Goal: Task Accomplishment & Management: Use online tool/utility

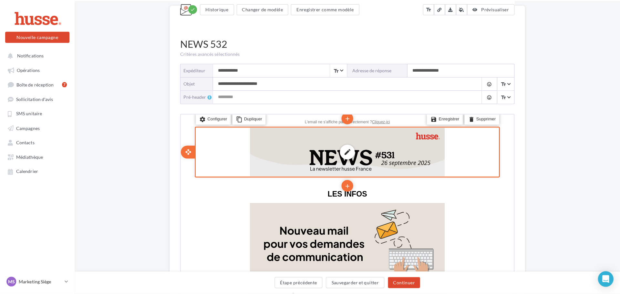
scroll to position [65, 0]
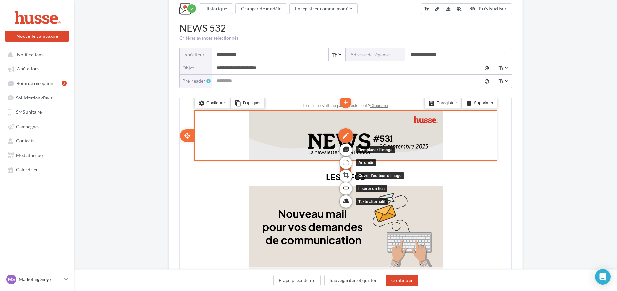
click at [346, 134] on div "edit" at bounding box center [345, 134] width 15 height 15
click at [344, 150] on icon "photo_library" at bounding box center [345, 148] width 6 height 11
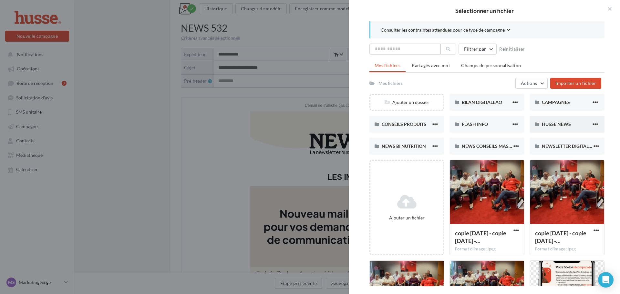
click at [583, 123] on div "HUSSE NEWS" at bounding box center [566, 124] width 49 height 6
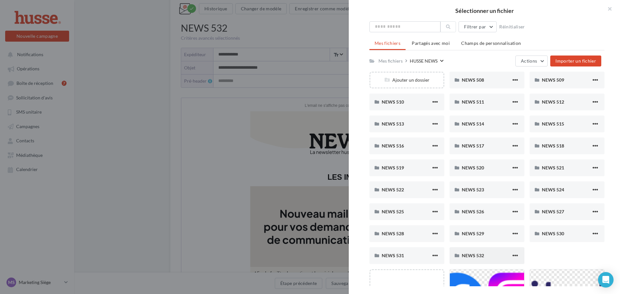
scroll to position [32, 0]
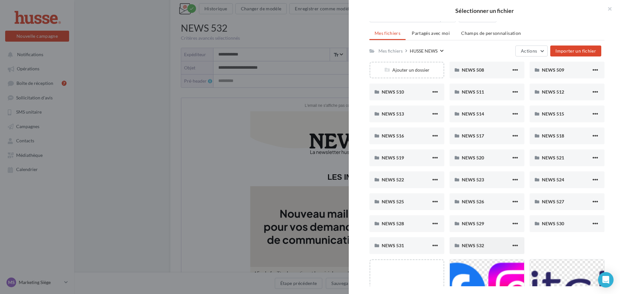
click at [491, 242] on div "NEWS 532" at bounding box center [487, 245] width 75 height 17
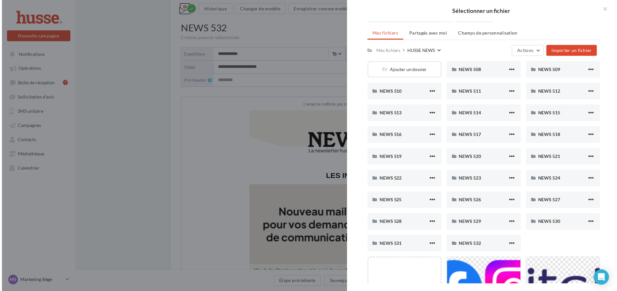
scroll to position [0, 0]
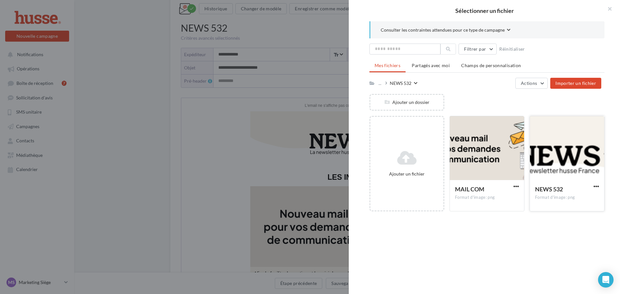
click at [570, 164] on div at bounding box center [567, 148] width 74 height 65
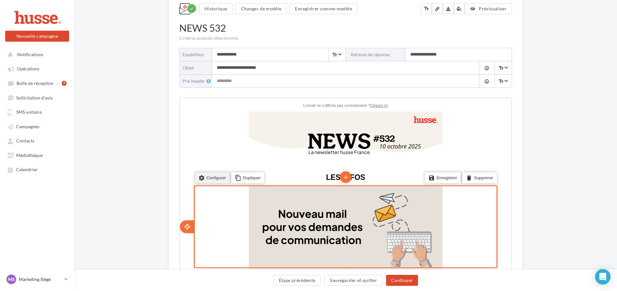
click at [203, 177] on li "settings Configurer" at bounding box center [211, 176] width 35 height 11
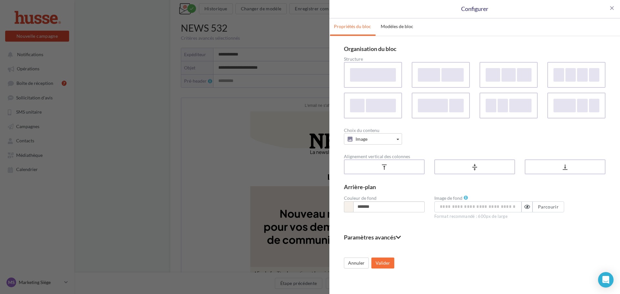
click at [215, 135] on div "close Configurer Propriétés du bloc Modèles de bloc Organisation du bloc Struct…" at bounding box center [310, 147] width 620 height 294
click at [610, 10] on span "close" at bounding box center [612, 8] width 6 height 6
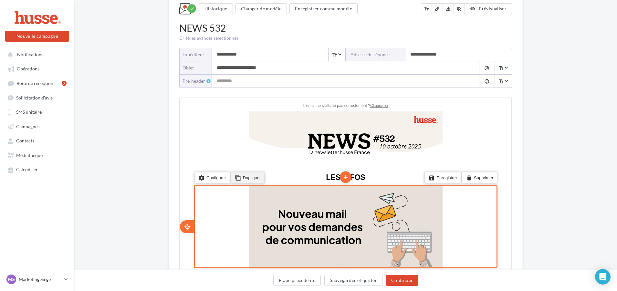
click at [251, 180] on li "content_copy Dupliquer" at bounding box center [247, 176] width 33 height 11
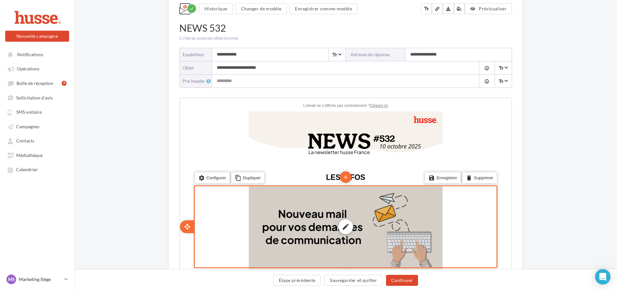
scroll to position [161, 0]
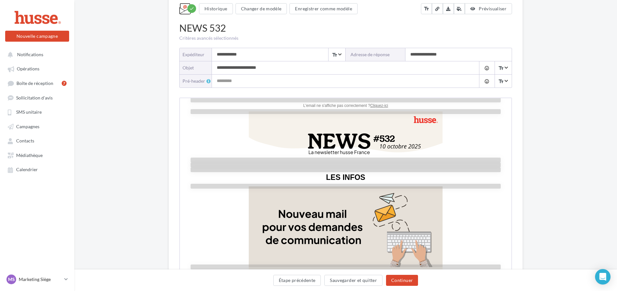
scroll to position [197, 0]
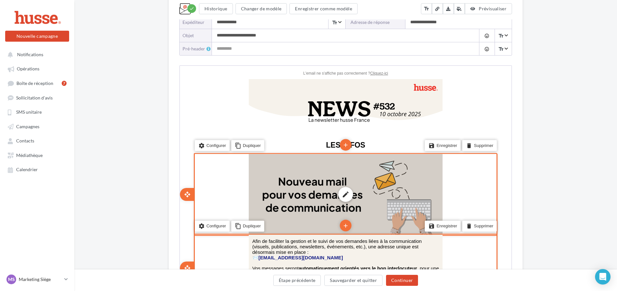
scroll to position [32, 0]
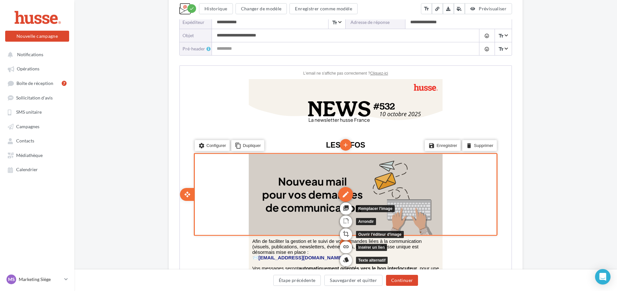
click at [343, 186] on div "edit" at bounding box center [345, 193] width 15 height 15
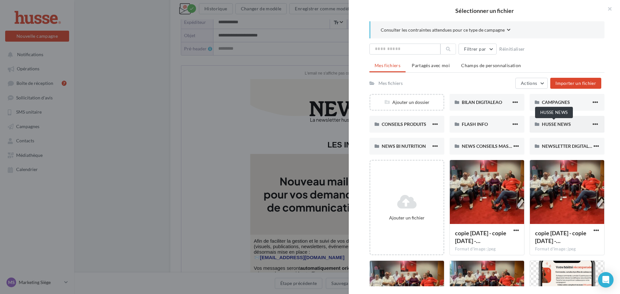
click at [552, 124] on span "HUSSE NEWS" at bounding box center [556, 123] width 29 height 5
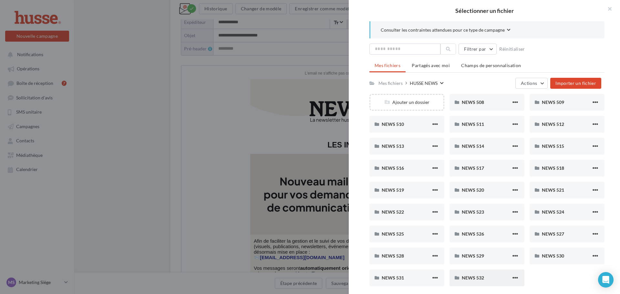
click at [486, 278] on div "NEWS 532" at bounding box center [486, 278] width 49 height 6
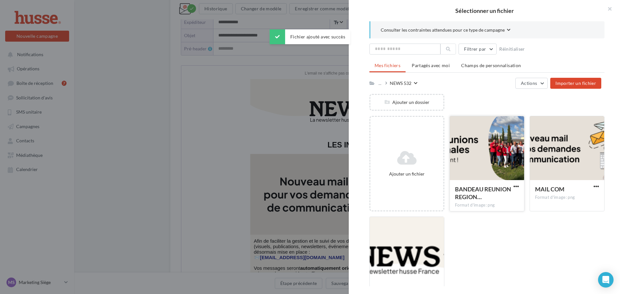
click at [486, 153] on div at bounding box center [487, 148] width 74 height 65
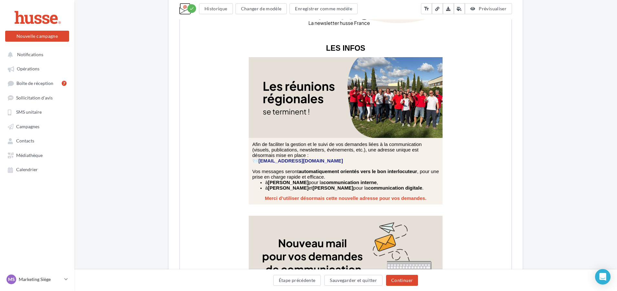
scroll to position [0, 0]
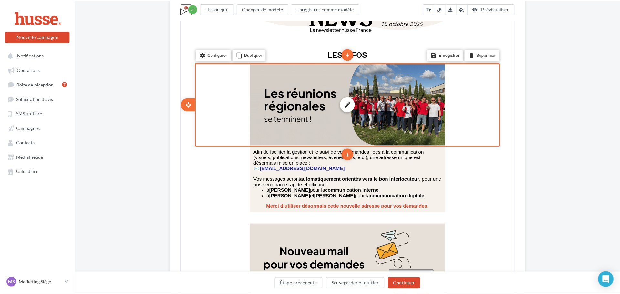
scroll to position [226, 0]
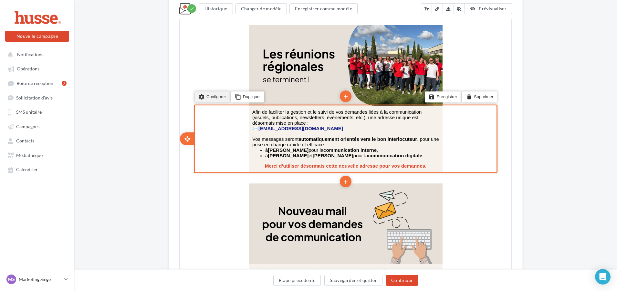
click at [211, 98] on li "settings Configurer" at bounding box center [211, 96] width 35 height 11
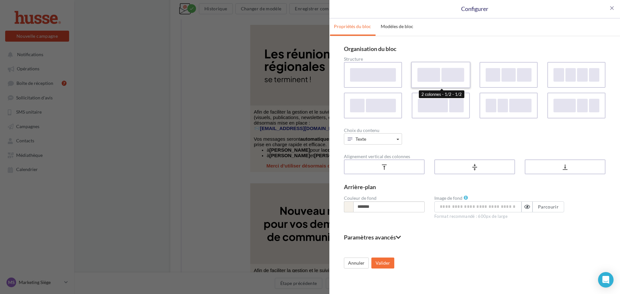
click at [428, 76] on div at bounding box center [429, 75] width 23 height 14
click at [395, 141] on button "Texte" at bounding box center [373, 138] width 58 height 11
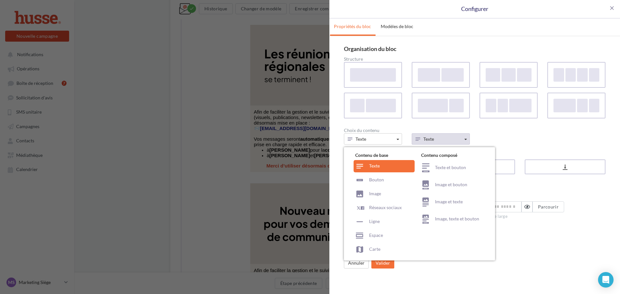
click at [429, 135] on button "Texte" at bounding box center [441, 138] width 58 height 11
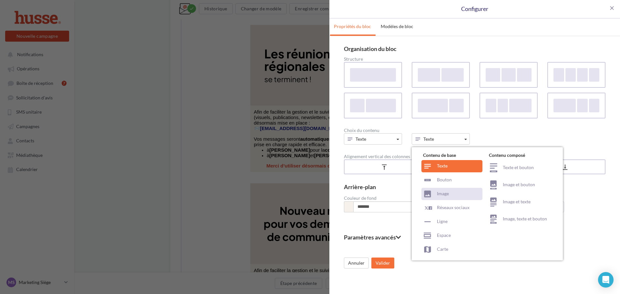
click at [451, 191] on div "Image" at bounding box center [451, 194] width 61 height 12
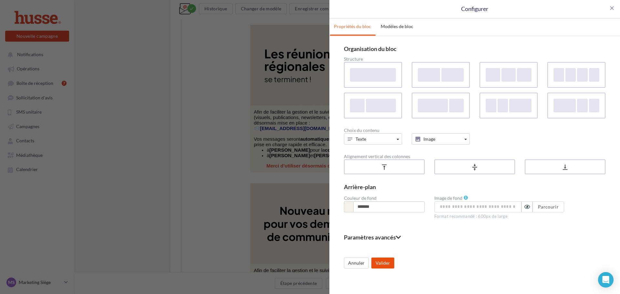
click at [383, 264] on button "Valider" at bounding box center [382, 263] width 23 height 11
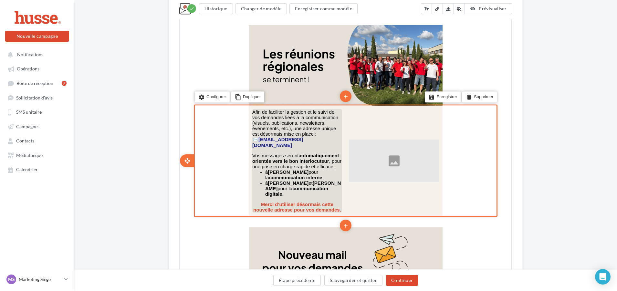
click at [292, 152] on span "Vos messages seront automatiquement orientés vers le bon interlocuteur , pour u…" at bounding box center [296, 160] width 89 height 16
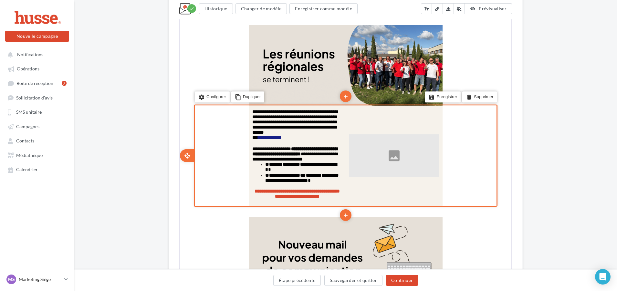
click at [292, 148] on span "**********" at bounding box center [294, 153] width 85 height 15
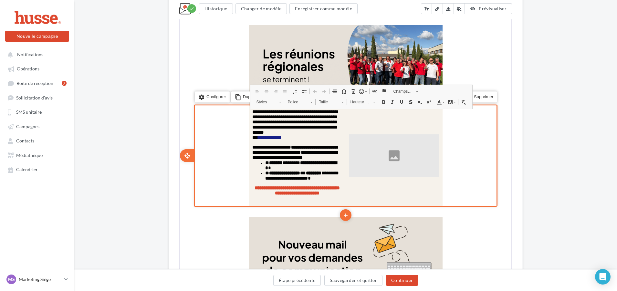
click at [292, 148] on span "**********" at bounding box center [294, 151] width 85 height 15
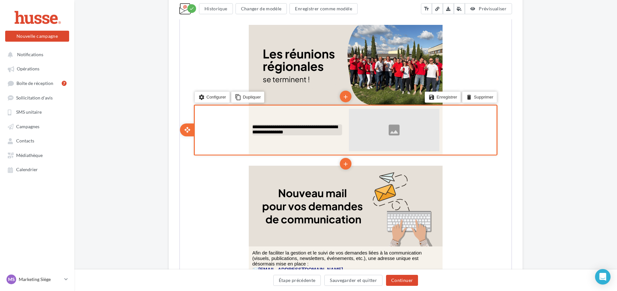
click at [309, 134] on p "**********" at bounding box center [297, 129] width 90 height 10
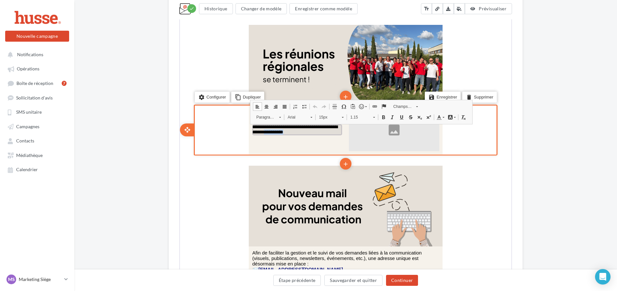
drag, startPoint x: 307, startPoint y: 132, endPoint x: 278, endPoint y: 132, distance: 29.4
click at [278, 132] on p "**********" at bounding box center [297, 129] width 90 height 10
click at [278, 132] on span "**********" at bounding box center [294, 129] width 85 height 10
click at [276, 132] on span "**********" at bounding box center [294, 129] width 85 height 10
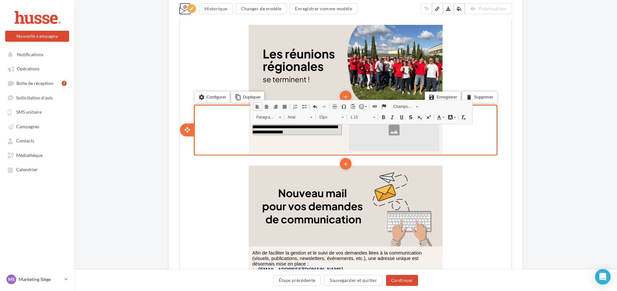
click at [303, 128] on span "**********" at bounding box center [294, 129] width 85 height 10
click at [305, 132] on p "**********" at bounding box center [297, 129] width 90 height 10
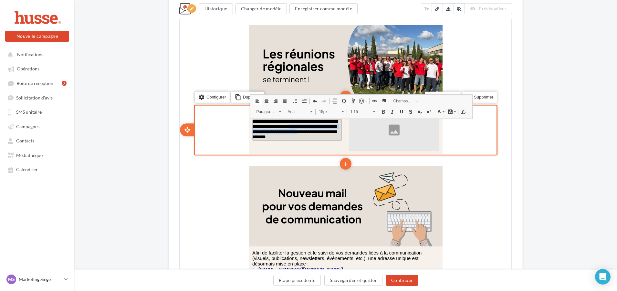
drag, startPoint x: 307, startPoint y: 126, endPoint x: 333, endPoint y: 130, distance: 26.5
click at [333, 130] on p "**********" at bounding box center [297, 128] width 90 height 21
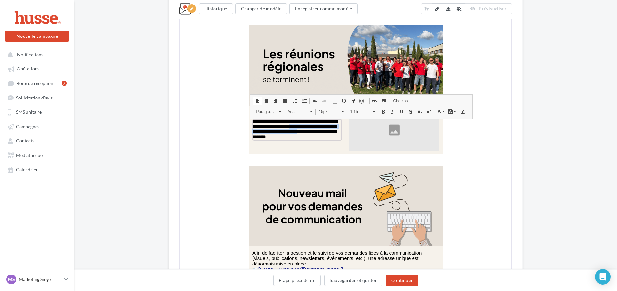
click at [383, 113] on span at bounding box center [382, 111] width 5 height 5
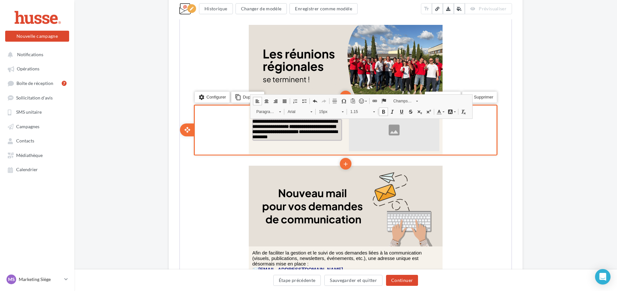
click at [321, 131] on strong "**********" at bounding box center [293, 128] width 83 height 10
click at [307, 126] on strong "**********" at bounding box center [293, 128] width 83 height 10
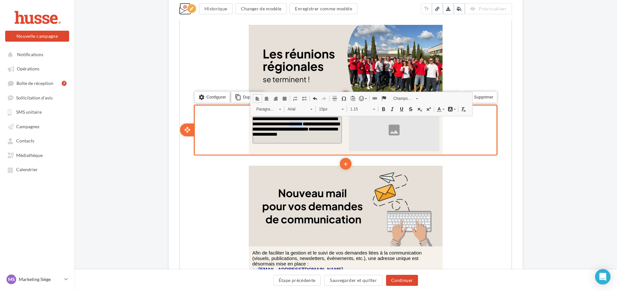
drag, startPoint x: 265, startPoint y: 130, endPoint x: 250, endPoint y: 131, distance: 15.6
click at [252, 131] on span "**********" at bounding box center [295, 126] width 87 height 20
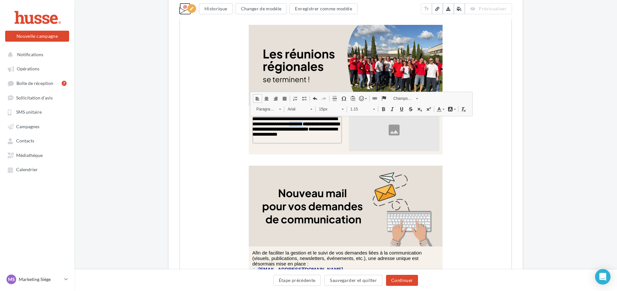
click at [383, 109] on span at bounding box center [382, 108] width 5 height 5
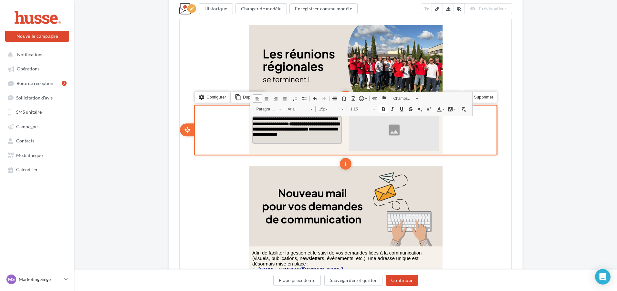
click at [296, 136] on p "**********" at bounding box center [297, 126] width 90 height 21
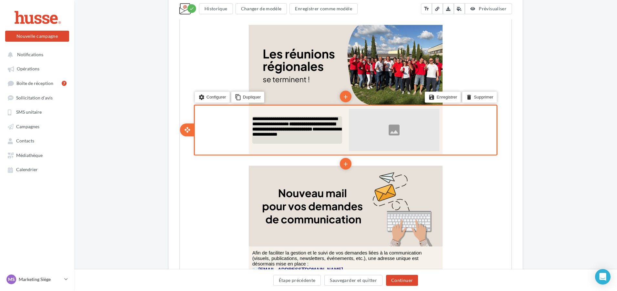
click at [301, 136] on p "**********" at bounding box center [297, 126] width 90 height 21
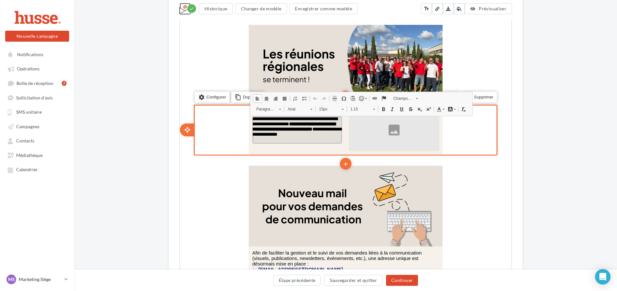
click at [301, 136] on p "**********" at bounding box center [297, 126] width 90 height 21
drag, startPoint x: 300, startPoint y: 140, endPoint x: 250, endPoint y: 121, distance: 53.1
click at [252, 121] on p "**********" at bounding box center [297, 126] width 90 height 21
click at [252, 120] on span "**********" at bounding box center [296, 126] width 89 height 20
drag, startPoint x: 250, startPoint y: 119, endPoint x: 298, endPoint y: 141, distance: 53.0
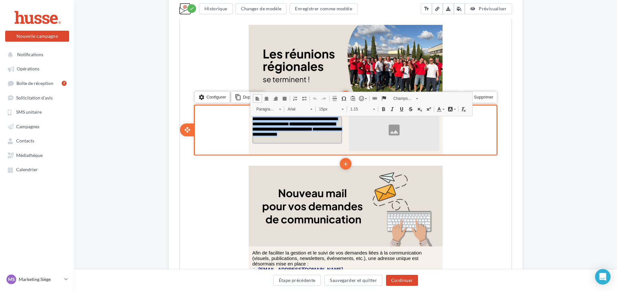
click at [298, 136] on p "**********" at bounding box center [297, 126] width 90 height 21
copy span "**********"
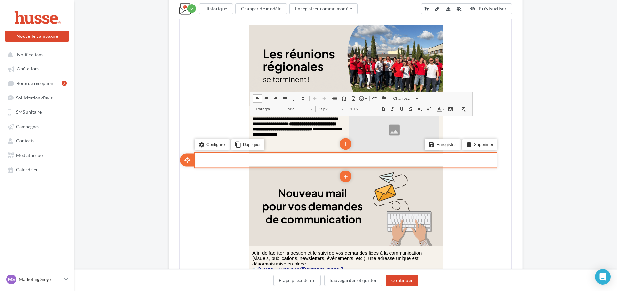
click at [477, 164] on div "settings Configurer content_copy Dupliquer add add save Enregistrer delete Supp…" at bounding box center [345, 159] width 304 height 16
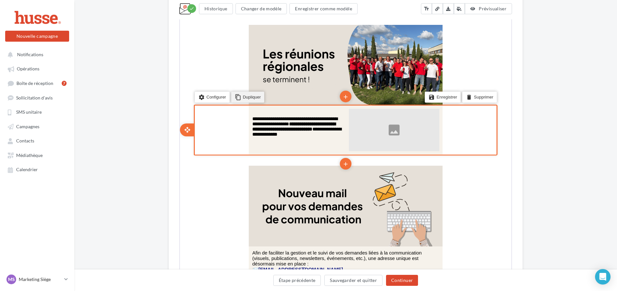
click at [249, 98] on li "content_copy Dupliquer" at bounding box center [247, 96] width 33 height 11
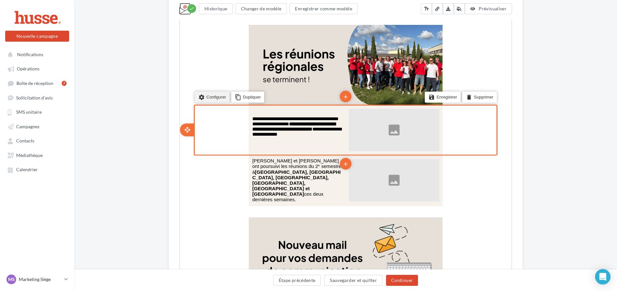
click at [203, 98] on li "settings Configurer" at bounding box center [211, 96] width 35 height 11
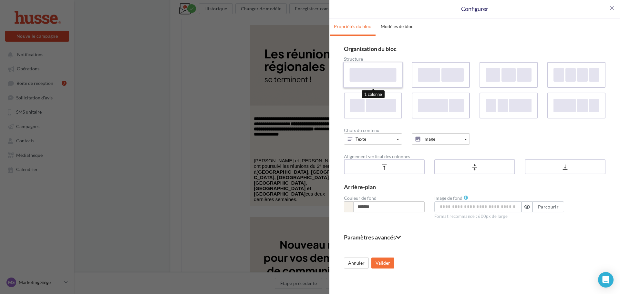
click at [358, 75] on div at bounding box center [373, 75] width 47 height 14
click at [212, 130] on div "close Configurer Propriétés du bloc Modèles de bloc Organisation du bloc Struct…" at bounding box center [310, 147] width 620 height 294
click at [371, 76] on div at bounding box center [373, 75] width 47 height 14
click at [386, 263] on button "Valider" at bounding box center [382, 263] width 23 height 11
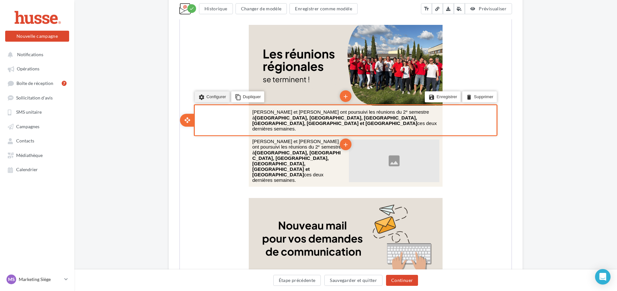
click at [203, 95] on li "settings Configurer" at bounding box center [211, 96] width 35 height 11
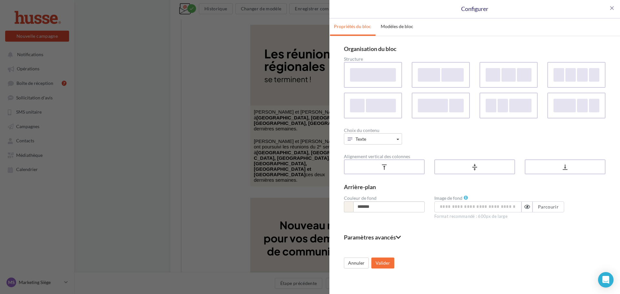
click at [383, 242] on div "Paramètres avancés Marges de la colonne 50px max Colonne 1 ** Appliquer à toute…" at bounding box center [475, 239] width 262 height 11
click at [388, 236] on fieldset "Paramètres avancés" at bounding box center [475, 237] width 262 height 6
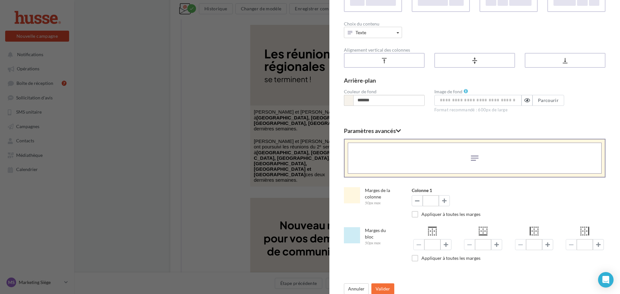
scroll to position [112, 0]
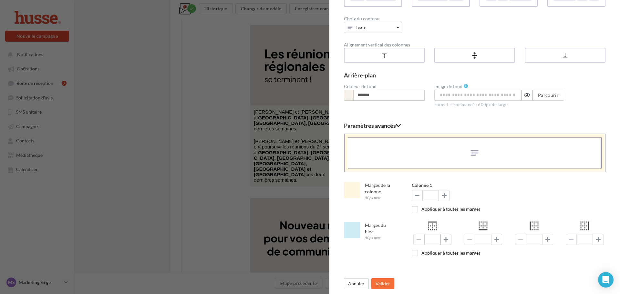
click at [189, 171] on div "close Configurer Propriétés du bloc Modèles de bloc Organisation du bloc Struct…" at bounding box center [310, 147] width 620 height 294
click at [215, 151] on div "close Configurer Propriétés du bloc Modèles de bloc Organisation du bloc Struct…" at bounding box center [310, 147] width 620 height 294
click at [381, 286] on button "Valider" at bounding box center [382, 283] width 23 height 11
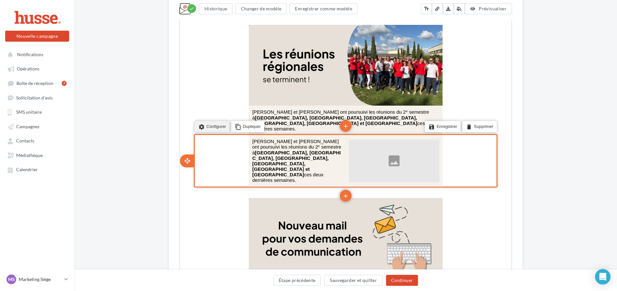
click at [214, 120] on li "settings Configurer" at bounding box center [211, 125] width 35 height 11
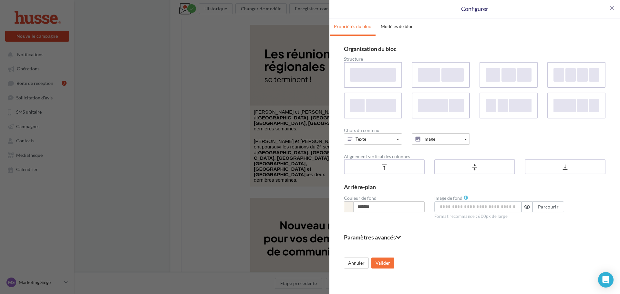
click at [370, 145] on div "Choix du contenu Texte Contenu de base Texte Bouton Image Réseaux sociaux Ligne…" at bounding box center [475, 136] width 262 height 26
click at [379, 142] on button "Texte" at bounding box center [373, 138] width 58 height 11
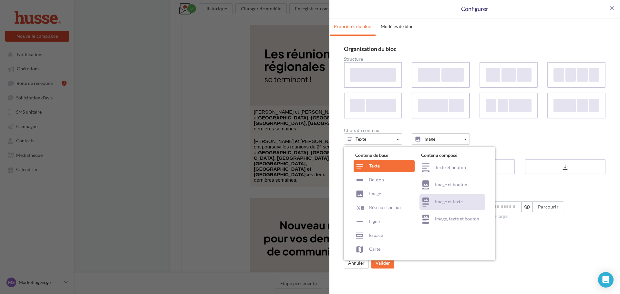
click at [447, 202] on div "Image et texte" at bounding box center [453, 202] width 66 height 16
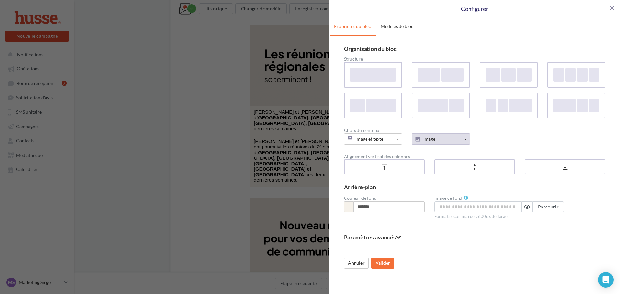
click at [443, 141] on button "Image" at bounding box center [441, 138] width 58 height 11
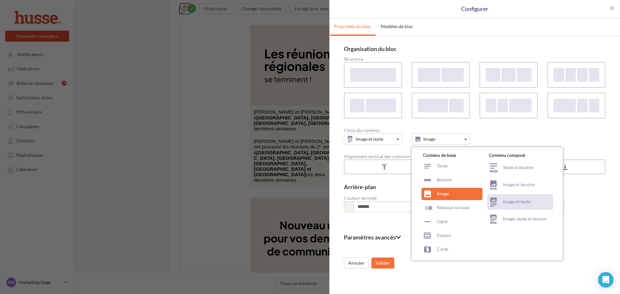
click at [517, 204] on div "Image et texte" at bounding box center [520, 202] width 66 height 16
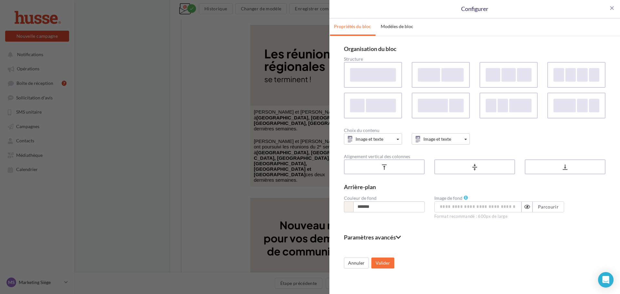
click at [486, 255] on div "Annuler Valider" at bounding box center [475, 258] width 262 height 21
click at [386, 266] on button "Valider" at bounding box center [382, 263] width 23 height 11
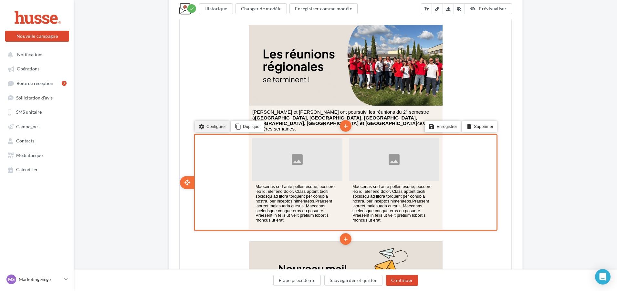
click at [205, 120] on li "settings Configurer" at bounding box center [211, 125] width 35 height 11
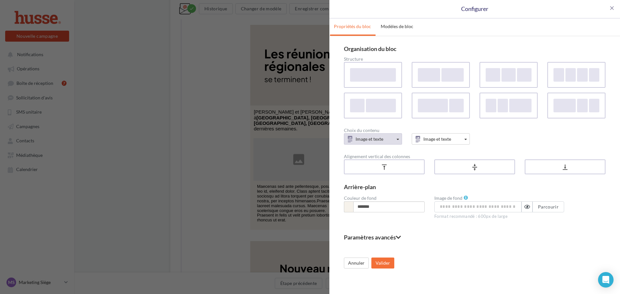
click at [376, 137] on span "Image et texte" at bounding box center [370, 138] width 28 height 5
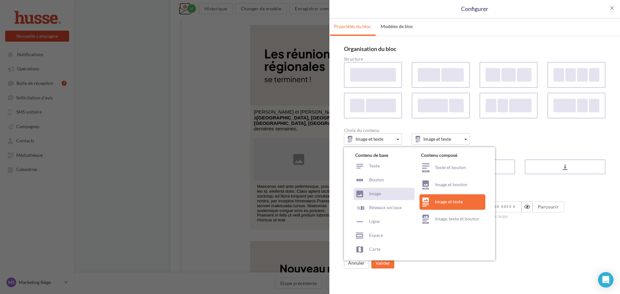
click at [372, 197] on div "Image" at bounding box center [384, 194] width 61 height 12
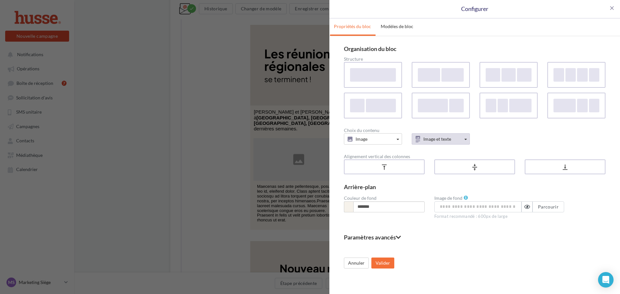
click at [433, 141] on span "Image et texte" at bounding box center [437, 138] width 28 height 5
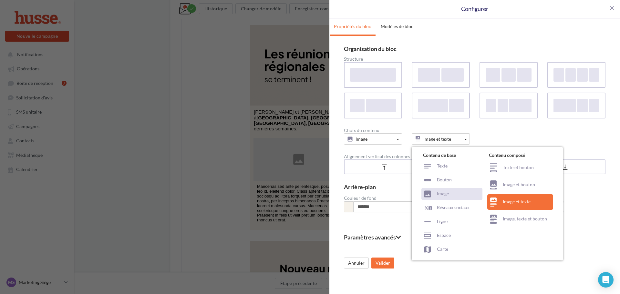
click at [446, 196] on div "Image" at bounding box center [451, 194] width 61 height 12
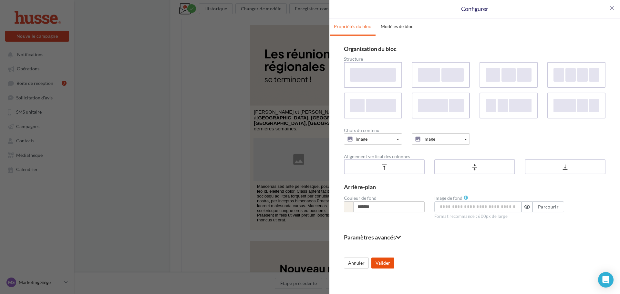
click at [382, 265] on button "Valider" at bounding box center [382, 263] width 23 height 11
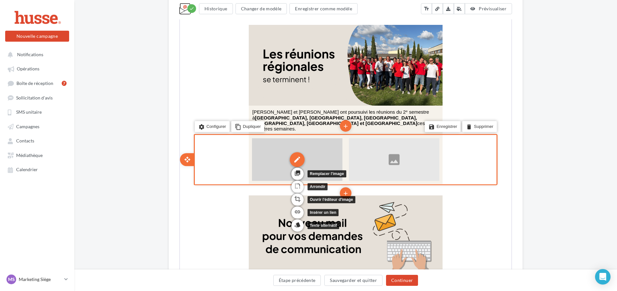
click at [296, 151] on div "edit" at bounding box center [296, 158] width 15 height 15
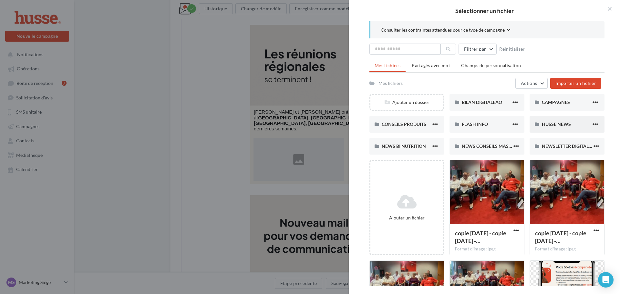
click at [550, 127] on span "HUSSE NEWS" at bounding box center [556, 123] width 29 height 5
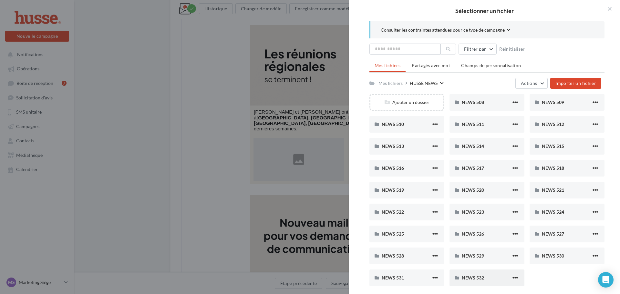
click at [485, 277] on div "NEWS 532" at bounding box center [486, 278] width 49 height 6
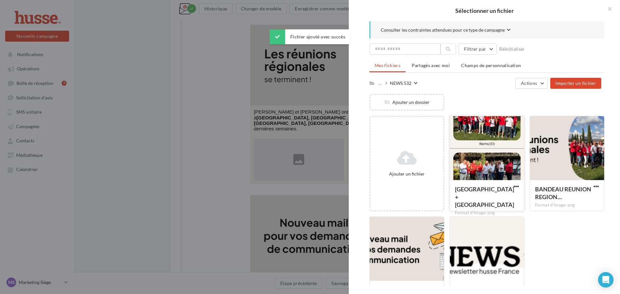
click at [480, 163] on div at bounding box center [487, 148] width 74 height 65
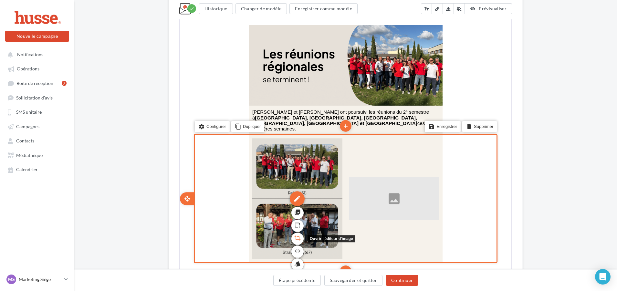
click at [295, 232] on icon "crop" at bounding box center [297, 237] width 6 height 11
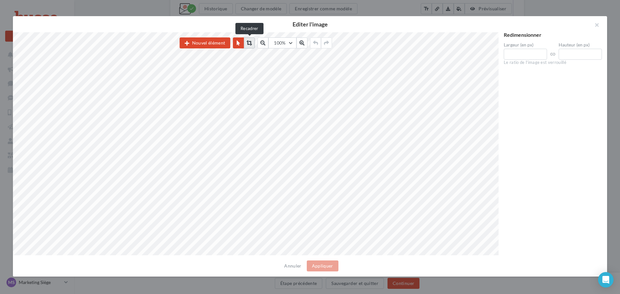
click at [250, 45] on icon at bounding box center [249, 42] width 5 height 5
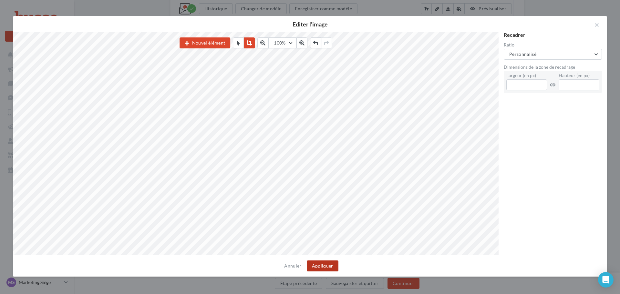
click at [327, 265] on button "Appliquer" at bounding box center [323, 266] width 32 height 11
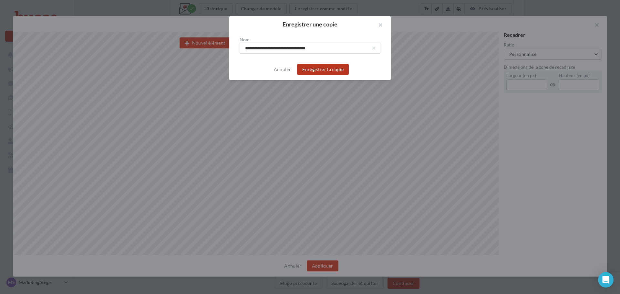
click at [322, 71] on button "Enregistrer la copie" at bounding box center [323, 69] width 52 height 11
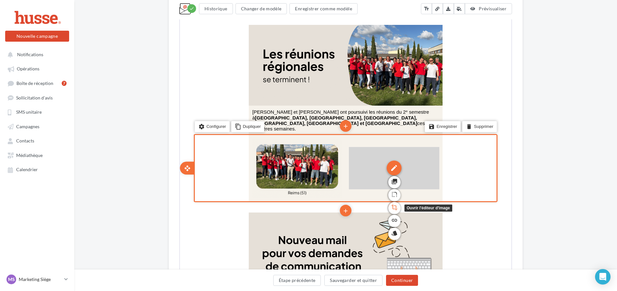
click at [393, 202] on icon "crop" at bounding box center [393, 207] width 6 height 11
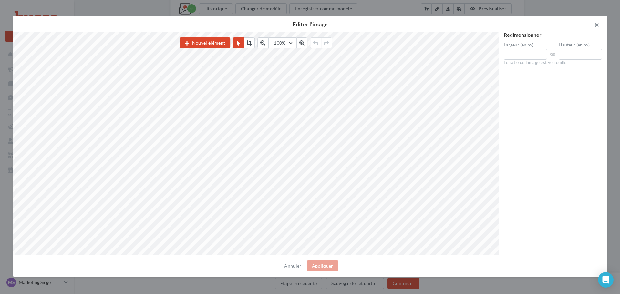
click at [597, 27] on button "button" at bounding box center [594, 25] width 26 height 19
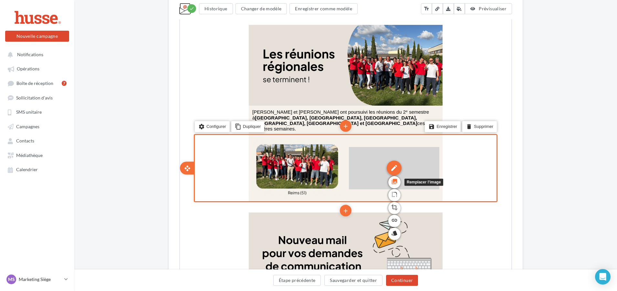
click at [391, 176] on icon "photo_library" at bounding box center [393, 181] width 6 height 11
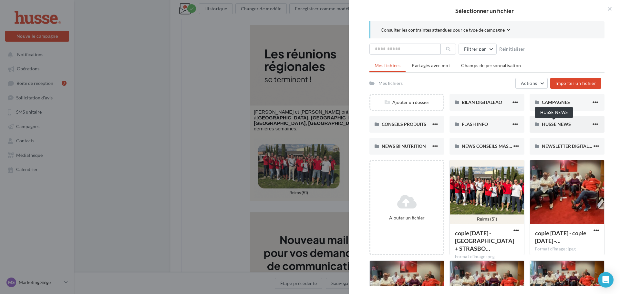
click at [547, 122] on span "HUSSE NEWS" at bounding box center [556, 123] width 29 height 5
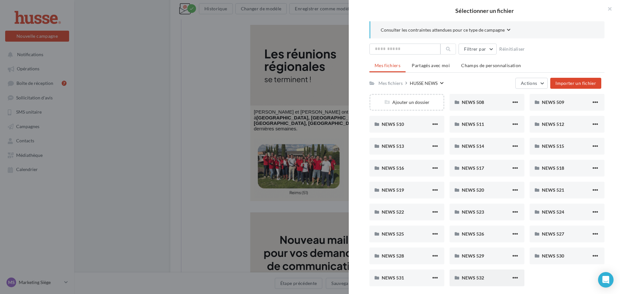
click at [472, 276] on span "NEWS 532" at bounding box center [473, 277] width 22 height 5
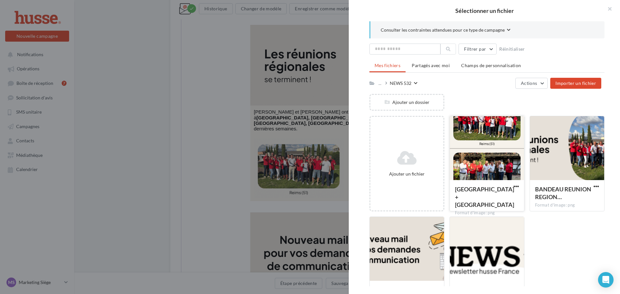
click at [480, 130] on div at bounding box center [487, 148] width 74 height 65
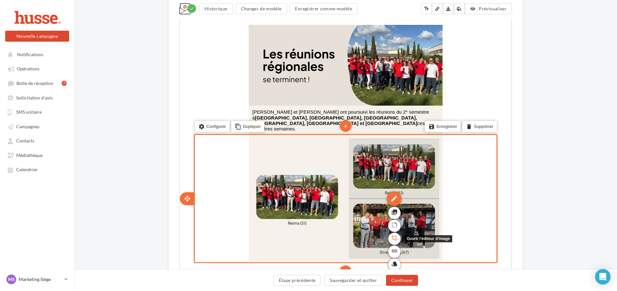
click at [392, 232] on icon "crop" at bounding box center [393, 237] width 6 height 11
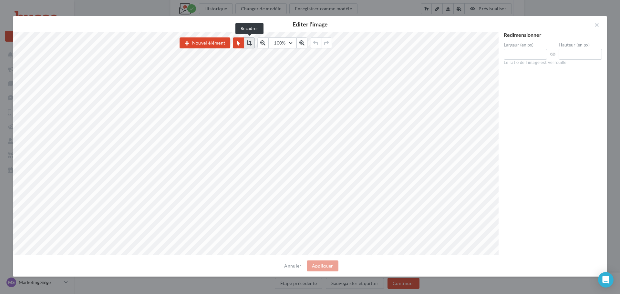
click at [253, 44] on button at bounding box center [249, 42] width 11 height 11
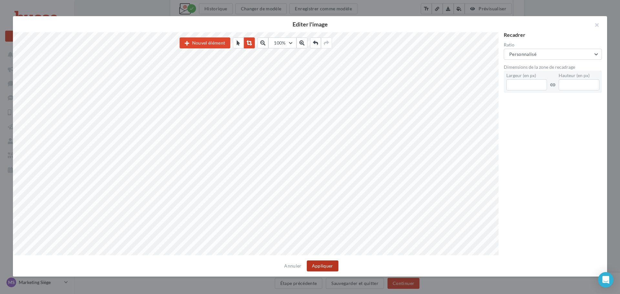
click at [320, 268] on button "Appliquer" at bounding box center [323, 266] width 32 height 11
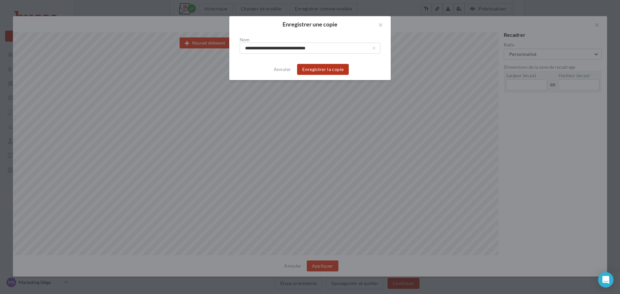
click at [323, 70] on button "Enregistrer la copie" at bounding box center [323, 69] width 52 height 11
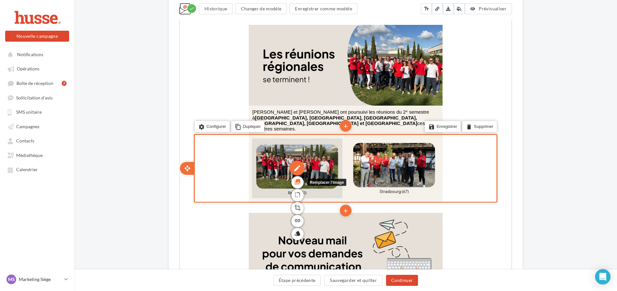
click at [295, 176] on icon "photo_library" at bounding box center [297, 181] width 6 height 11
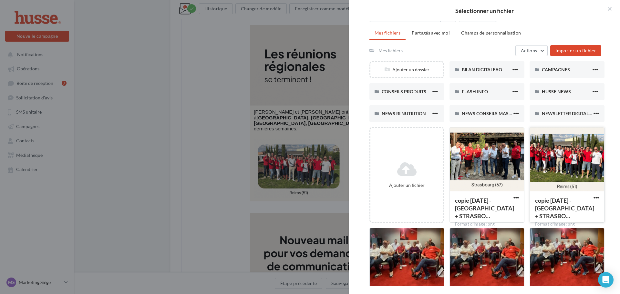
scroll to position [32, 0]
click at [556, 94] on span "HUSSE NEWS" at bounding box center [556, 91] width 29 height 5
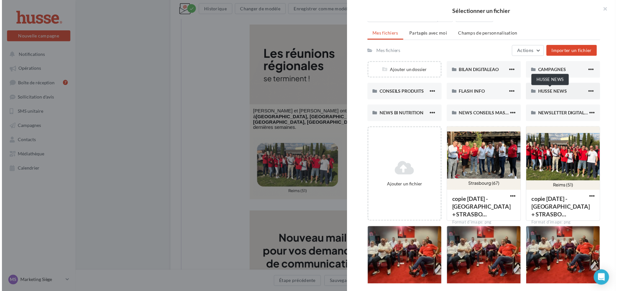
scroll to position [0, 0]
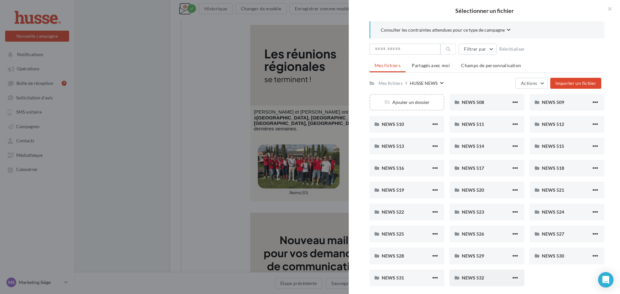
click at [486, 281] on div "NEWS 532" at bounding box center [486, 278] width 49 height 6
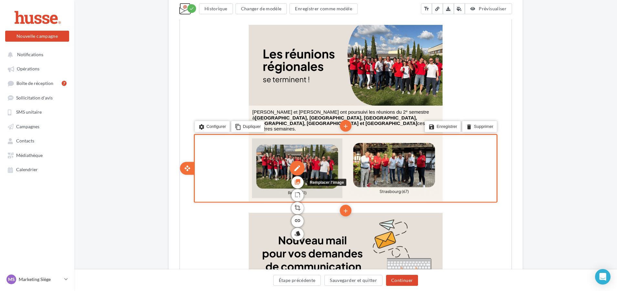
click at [297, 176] on icon "photo_library" at bounding box center [297, 181] width 6 height 11
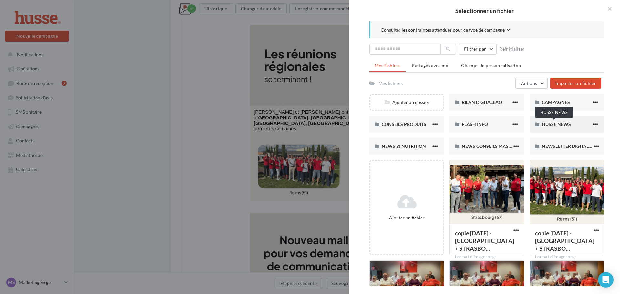
click at [546, 125] on span "HUSSE NEWS" at bounding box center [556, 123] width 29 height 5
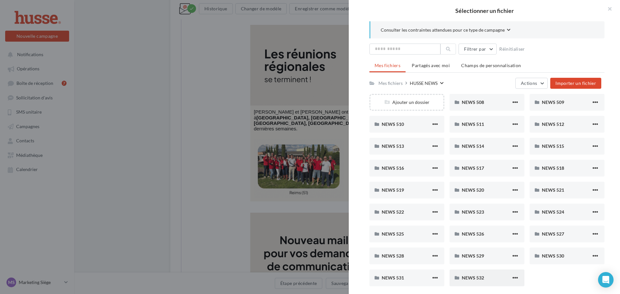
click at [491, 275] on div "NEWS 532" at bounding box center [486, 278] width 49 height 6
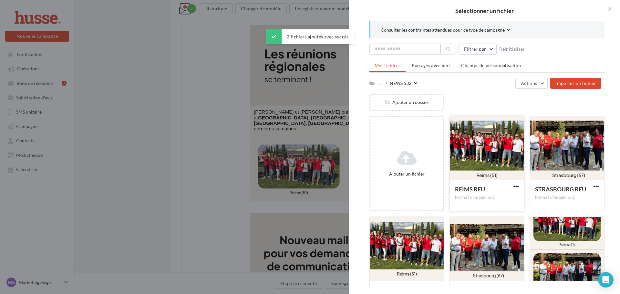
click at [466, 157] on div at bounding box center [487, 148] width 74 height 65
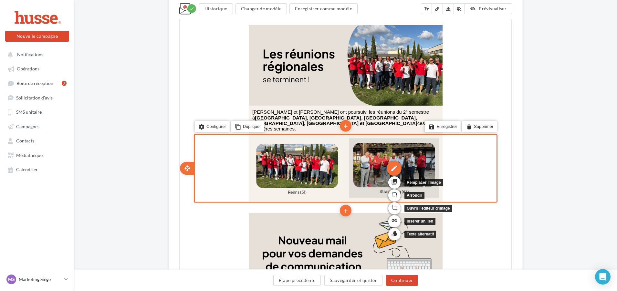
click at [394, 160] on div "edit" at bounding box center [393, 167] width 15 height 15
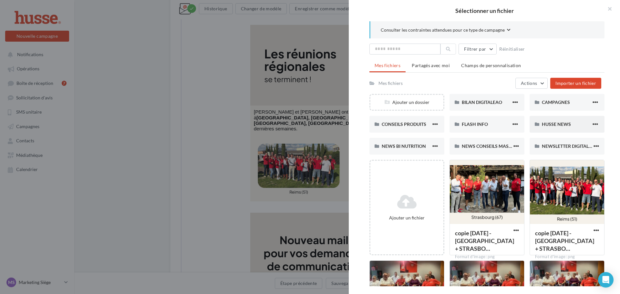
click at [559, 121] on span "HUSSE NEWS" at bounding box center [556, 123] width 29 height 5
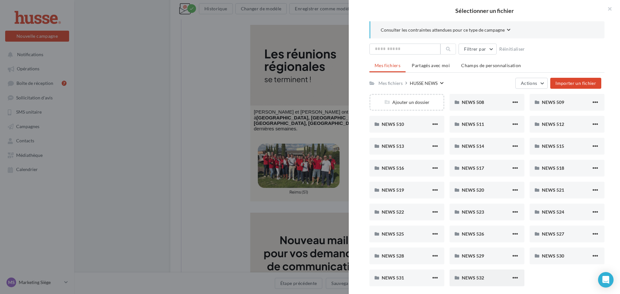
click at [486, 284] on div "NEWS 532" at bounding box center [487, 278] width 75 height 17
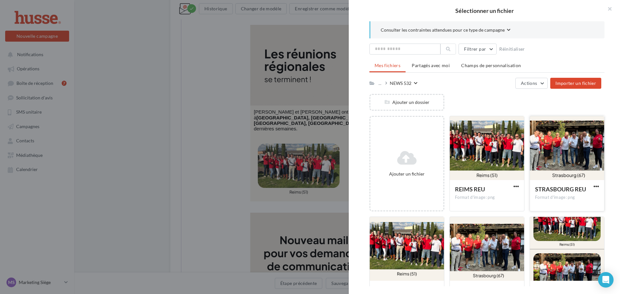
click at [564, 158] on div at bounding box center [567, 148] width 74 height 65
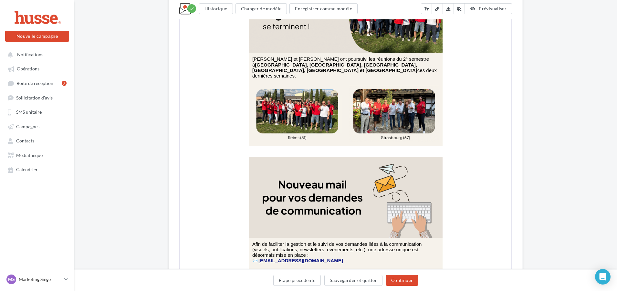
scroll to position [291, 0]
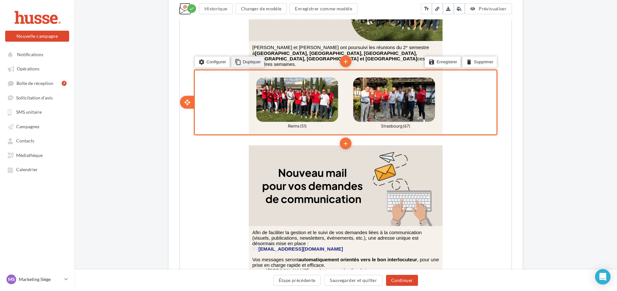
click at [252, 56] on li "content_copy Dupliquer" at bounding box center [247, 61] width 33 height 11
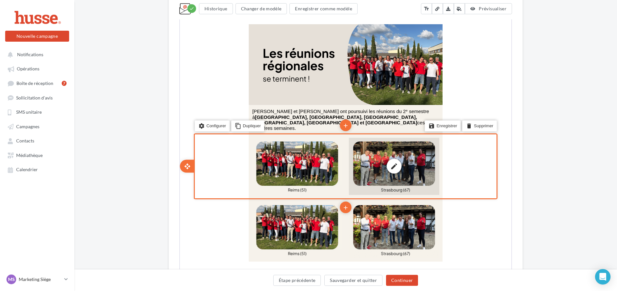
scroll to position [32, 0]
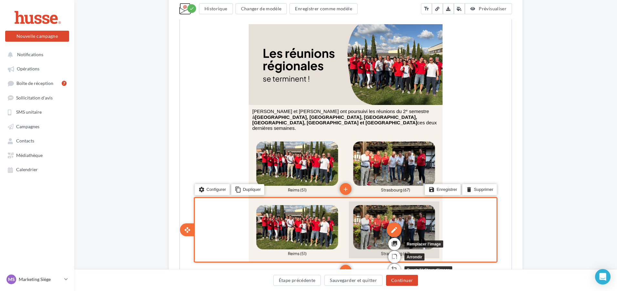
click at [392, 222] on div "edit" at bounding box center [393, 229] width 15 height 15
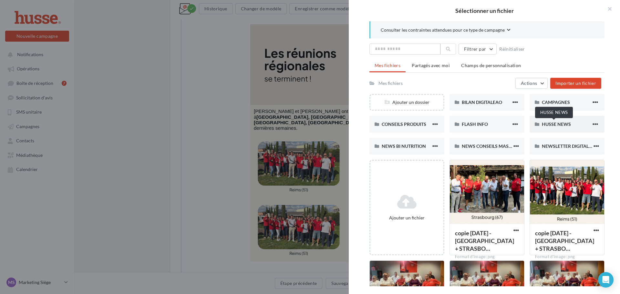
click at [550, 124] on span "HUSSE NEWS" at bounding box center [556, 123] width 29 height 5
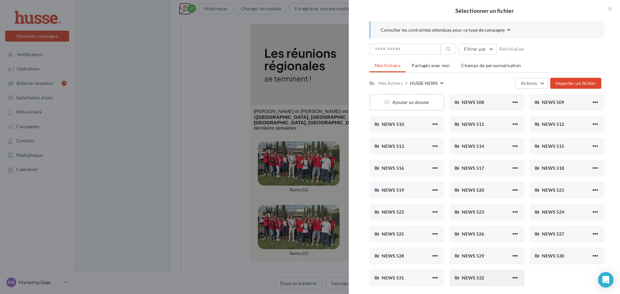
click at [489, 279] on div "NEWS 532" at bounding box center [486, 278] width 49 height 6
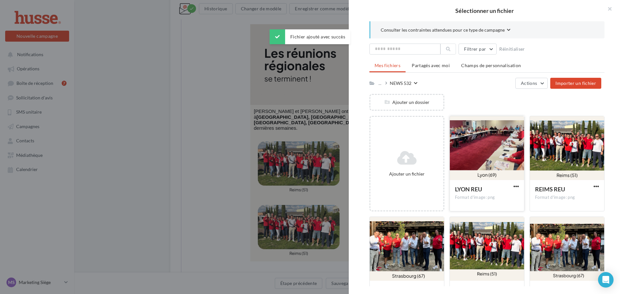
click at [486, 155] on div at bounding box center [487, 148] width 74 height 65
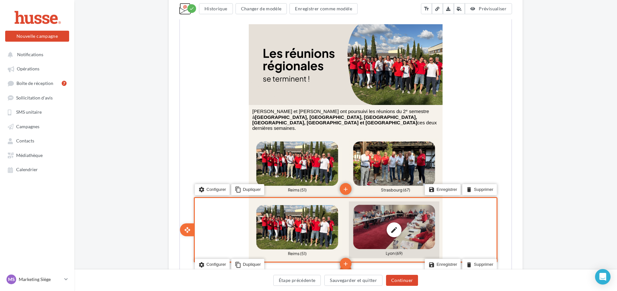
scroll to position [97, 0]
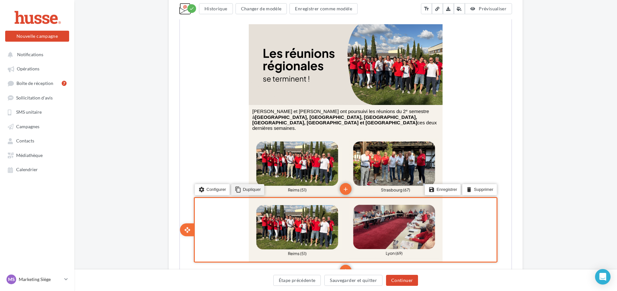
click at [250, 183] on li "content_copy Dupliquer" at bounding box center [247, 188] width 33 height 11
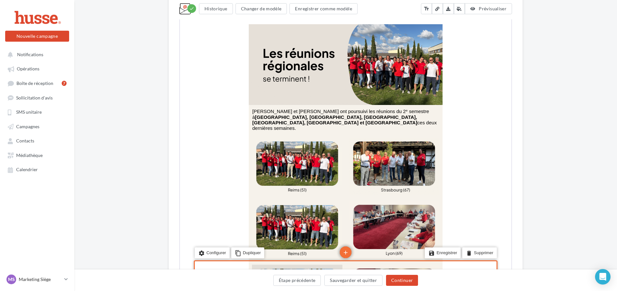
click at [295, 285] on div "edit" at bounding box center [296, 292] width 15 height 15
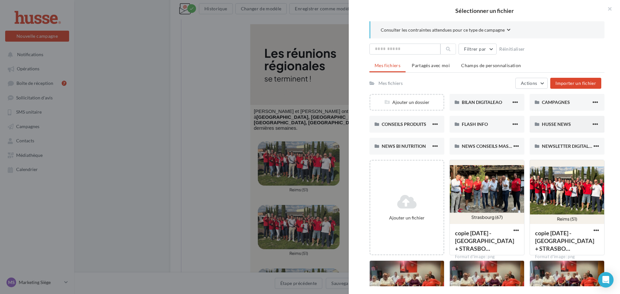
click at [542, 130] on div "HUSSE NEWS" at bounding box center [567, 124] width 75 height 17
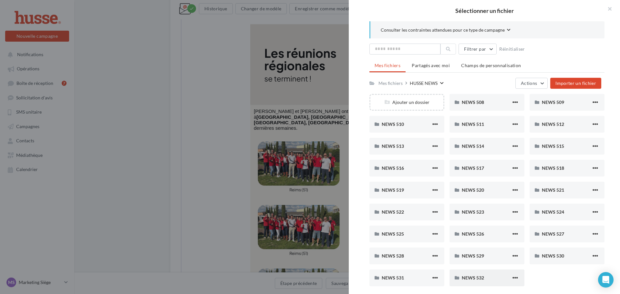
click at [491, 280] on div "NEWS 532" at bounding box center [486, 278] width 49 height 6
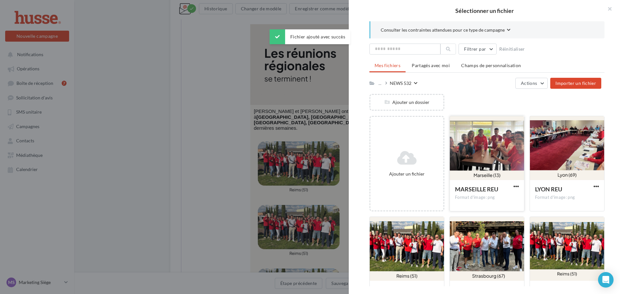
click at [486, 146] on div at bounding box center [487, 148] width 74 height 65
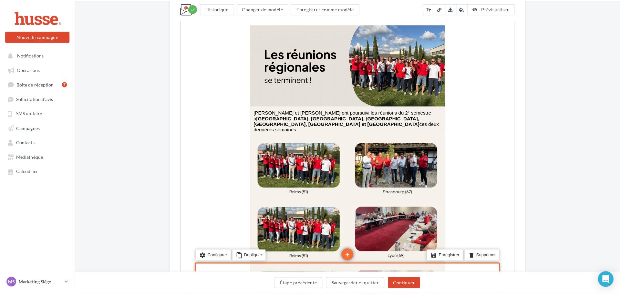
scroll to position [32, 0]
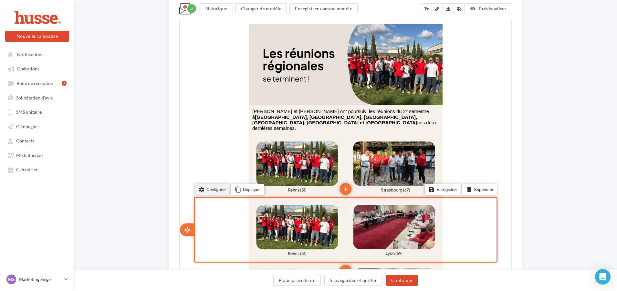
click at [207, 183] on li "settings Configurer" at bounding box center [211, 188] width 35 height 11
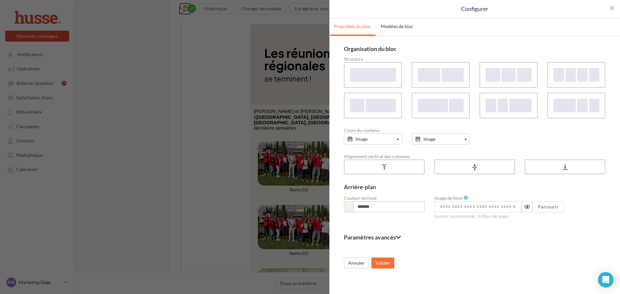
click at [390, 237] on fieldset "Paramètres avancés" at bounding box center [475, 237] width 262 height 6
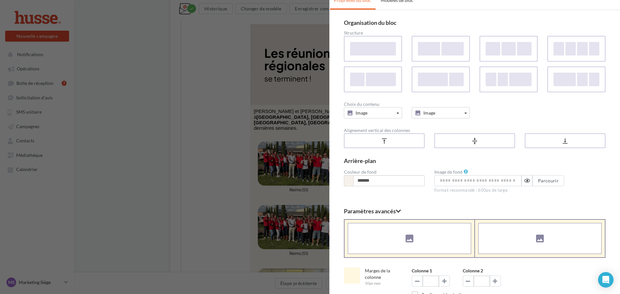
scroll to position [15, 0]
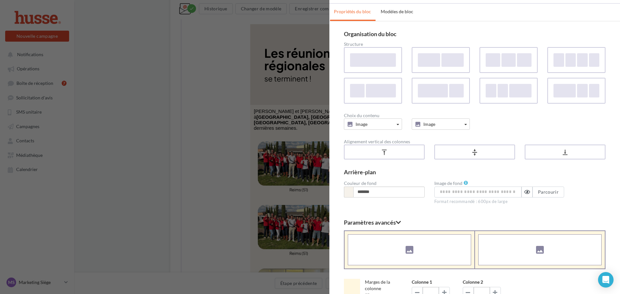
click at [263, 176] on div "close Configurer Propriétés du bloc Modèles de bloc Organisation du bloc Struct…" at bounding box center [310, 147] width 620 height 294
click at [221, 174] on div "close Configurer Propriétés du bloc Modèles de bloc Organisation du bloc Struct…" at bounding box center [310, 147] width 620 height 294
click at [219, 177] on div "close Configurer Propriétés du bloc Modèles de bloc Organisation du bloc Struct…" at bounding box center [310, 147] width 620 height 294
click at [307, 58] on div "close Configurer Propriétés du bloc Modèles de bloc Organisation du bloc Struct…" at bounding box center [310, 147] width 620 height 294
click at [314, 235] on div "close Configurer Propriétés du bloc Modèles de bloc Organisation du bloc Struct…" at bounding box center [310, 147] width 620 height 294
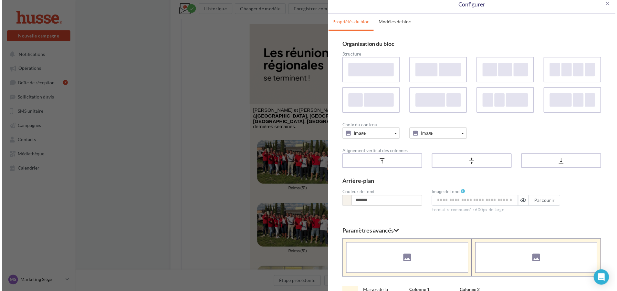
scroll to position [0, 0]
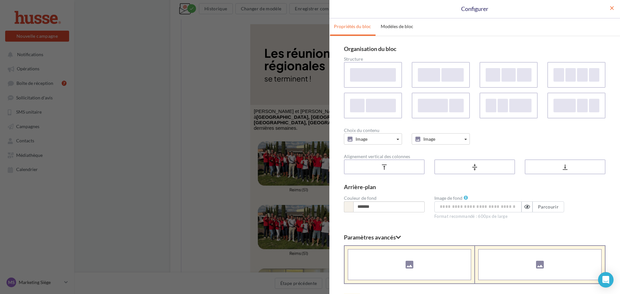
click at [612, 9] on span "close" at bounding box center [612, 8] width 6 height 6
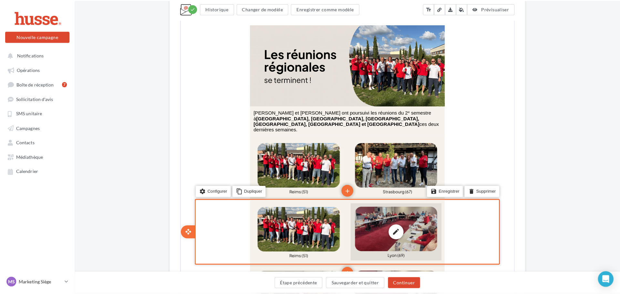
scroll to position [194, 0]
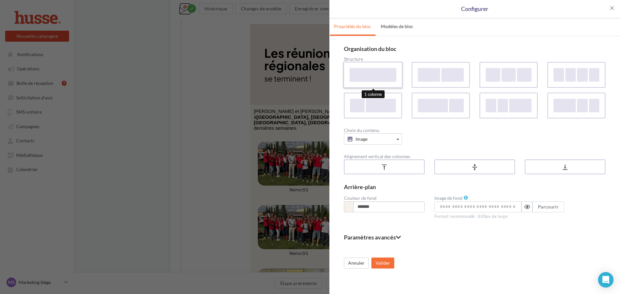
click at [394, 78] on div at bounding box center [373, 75] width 47 height 14
click at [225, 141] on div "close Configurer Propriétés du bloc Modèles de bloc Organisation du bloc Struct…" at bounding box center [310, 147] width 620 height 294
click at [358, 267] on button "Annuler" at bounding box center [356, 263] width 25 height 11
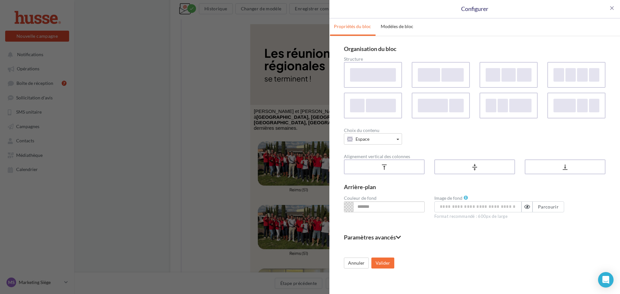
click at [386, 238] on fieldset "Paramètres avancés" at bounding box center [475, 237] width 262 height 6
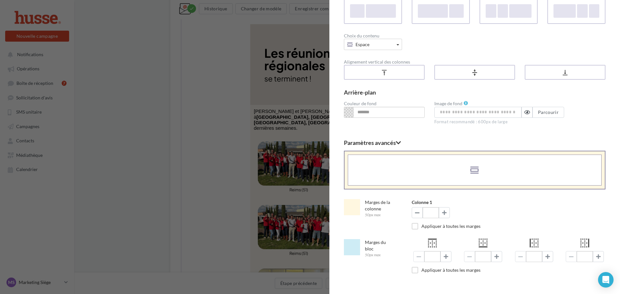
scroll to position [97, 0]
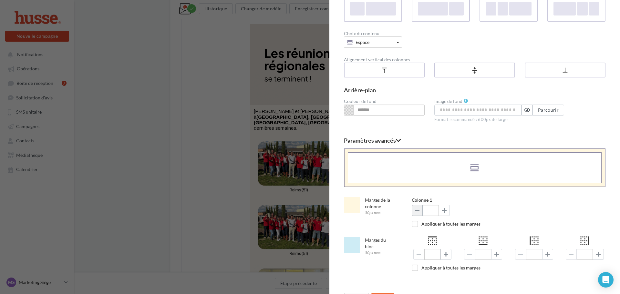
click at [417, 211] on span at bounding box center [417, 210] width 5 height 5
type input "*"
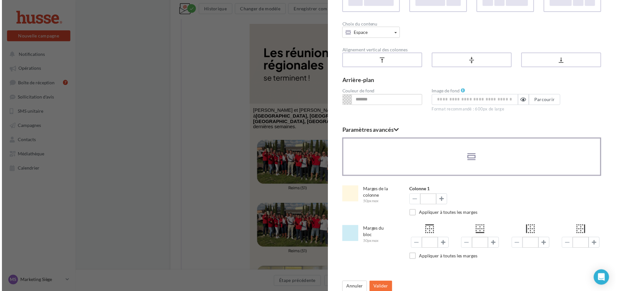
scroll to position [112, 0]
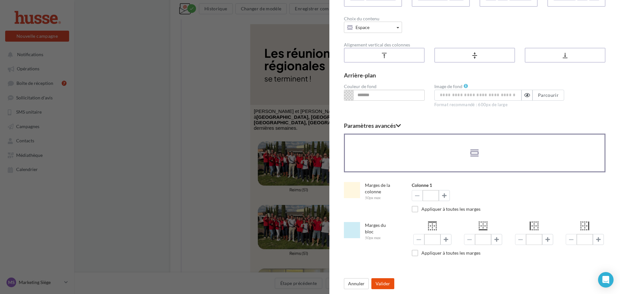
click at [381, 281] on button "Valider" at bounding box center [382, 283] width 23 height 11
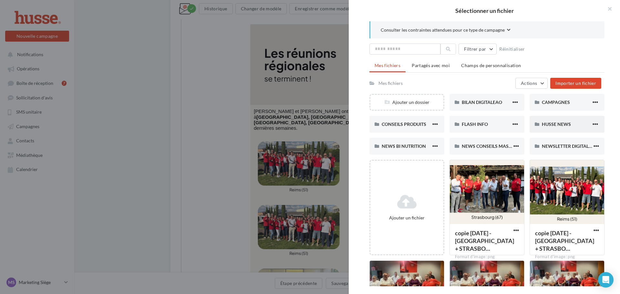
click at [558, 120] on div "HUSSE NEWS" at bounding box center [567, 124] width 75 height 17
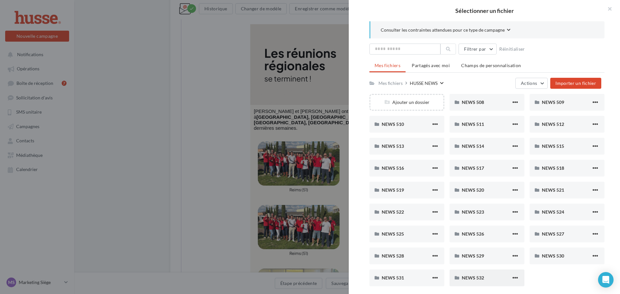
click at [480, 283] on div "NEWS 532" at bounding box center [487, 278] width 75 height 17
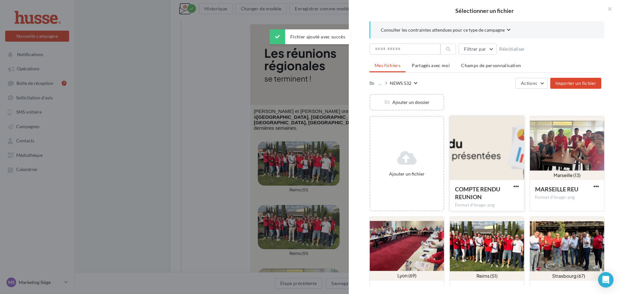
click at [483, 155] on div at bounding box center [487, 148] width 74 height 65
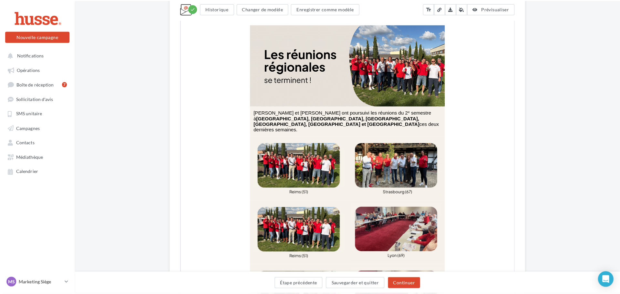
scroll to position [194, 0]
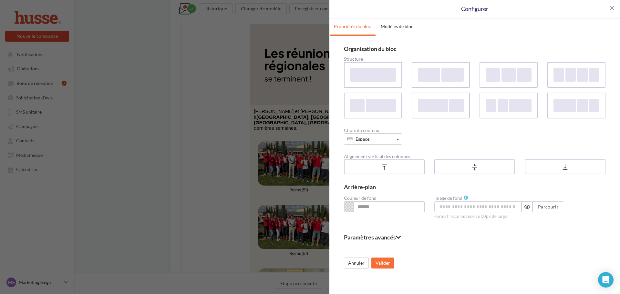
click at [213, 110] on div "close Configurer Propriétés du bloc Modèles de bloc Organisation du bloc Struct…" at bounding box center [310, 147] width 620 height 294
click at [354, 261] on button "Annuler" at bounding box center [356, 263] width 25 height 11
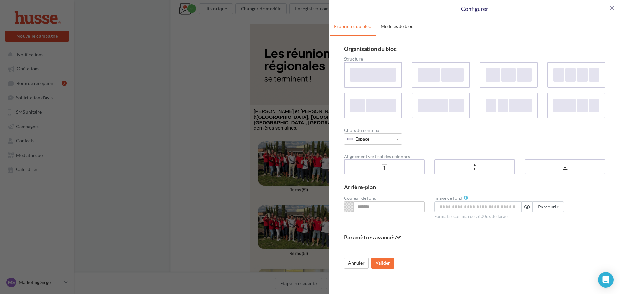
click at [378, 236] on fieldset "Paramètres avancés" at bounding box center [475, 237] width 262 height 6
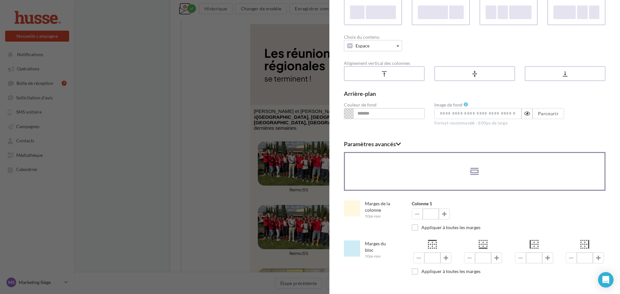
scroll to position [97, 0]
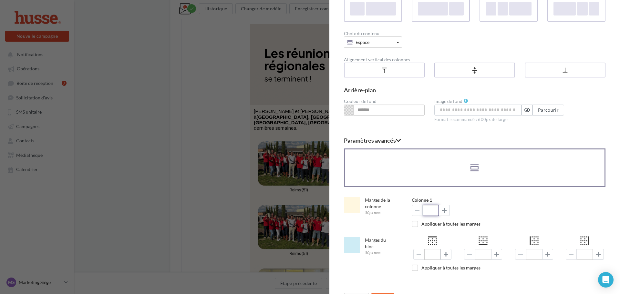
click at [434, 210] on input "*" at bounding box center [431, 210] width 16 height 11
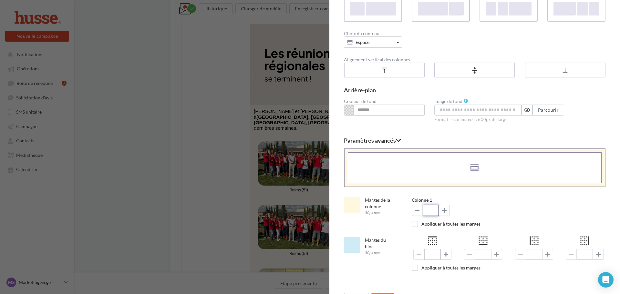
click button "Enregistrer cette couleur" at bounding box center [0, 0] width 0 height 0
click at [430, 209] on input "***" at bounding box center [431, 210] width 16 height 11
type input "**"
click button "Enregistrer cette couleur" at bounding box center [0, 0] width 0 height 0
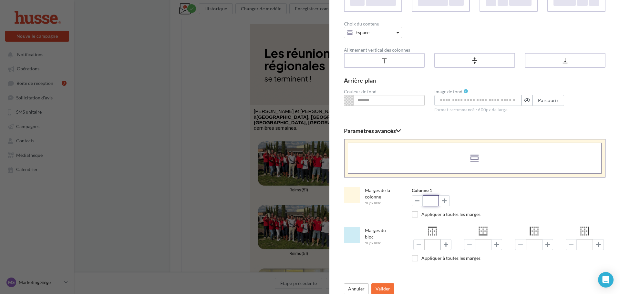
scroll to position [112, 0]
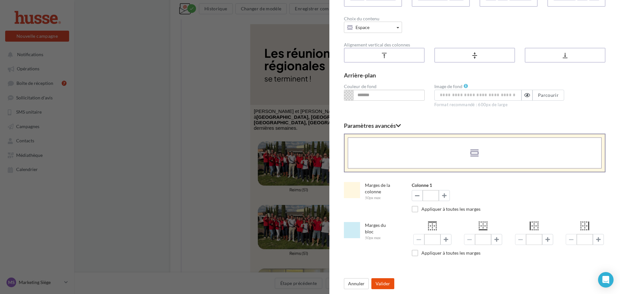
click at [378, 284] on button "Valider" at bounding box center [382, 283] width 23 height 11
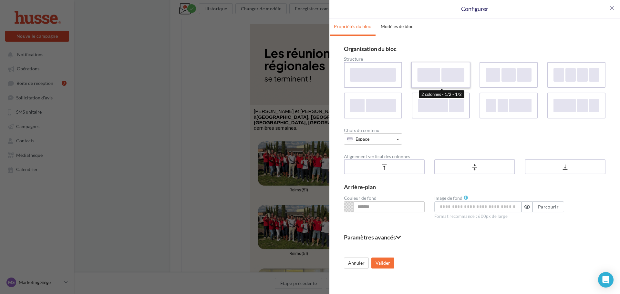
click at [437, 82] on div at bounding box center [429, 74] width 24 height 15
click at [364, 143] on button "Espace" at bounding box center [373, 138] width 58 height 11
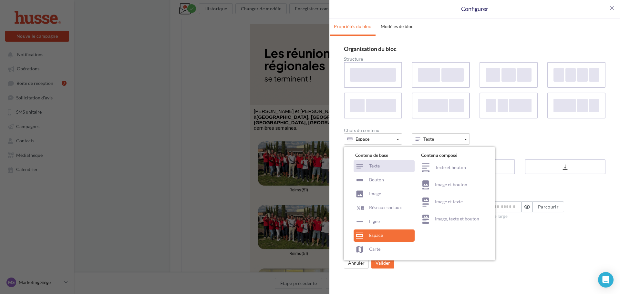
click at [376, 167] on div "Texte" at bounding box center [384, 166] width 61 height 12
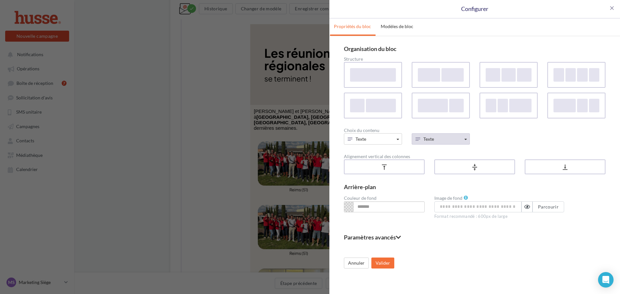
click at [432, 140] on span "Texte" at bounding box center [428, 138] width 11 height 5
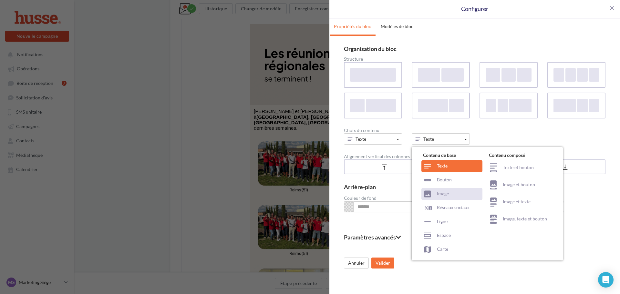
click at [450, 194] on div "Image" at bounding box center [451, 194] width 61 height 12
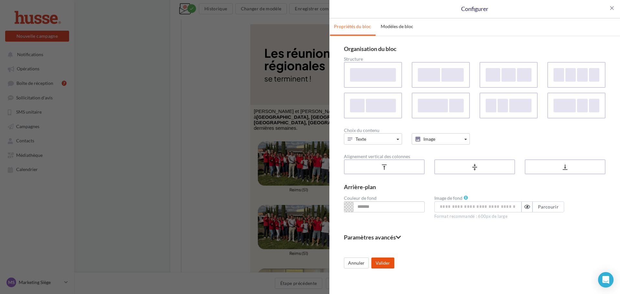
click at [388, 265] on button "Valider" at bounding box center [382, 263] width 23 height 11
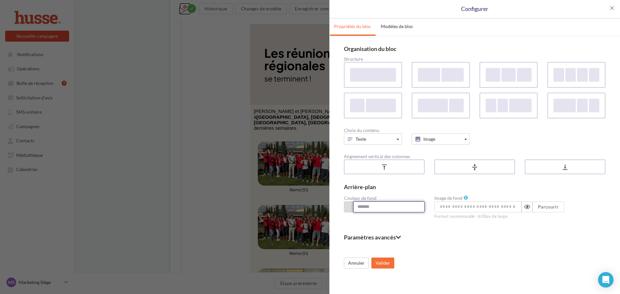
click at [379, 207] on input at bounding box center [388, 207] width 71 height 11
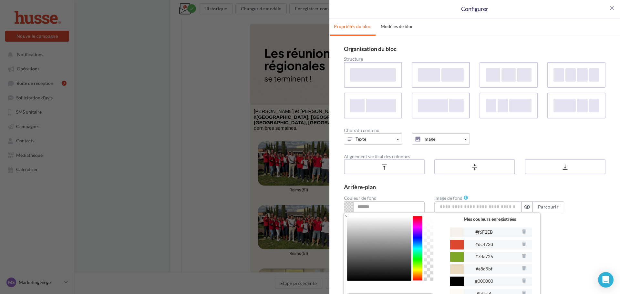
click at [491, 233] on span "#f6F2EB" at bounding box center [483, 231] width 17 height 5
type input "*******"
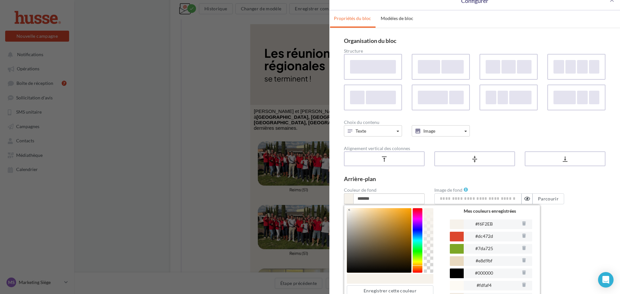
scroll to position [15, 0]
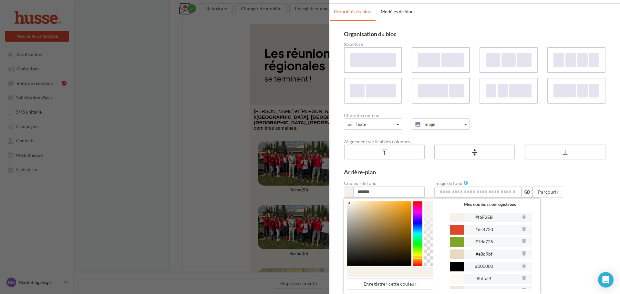
click at [576, 222] on fieldset "Paramètres avancés" at bounding box center [475, 223] width 262 height 6
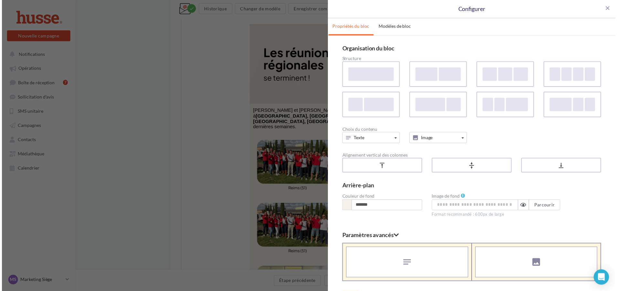
scroll to position [112, 0]
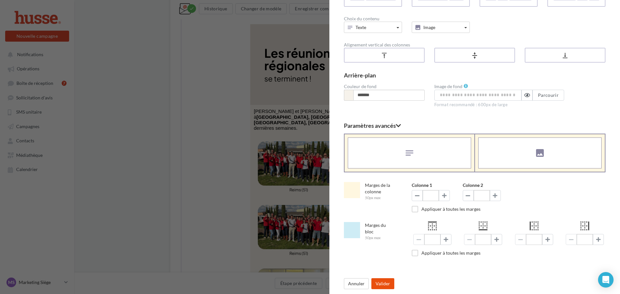
click at [379, 284] on button "Valider" at bounding box center [382, 283] width 23 height 11
